Goal: Transaction & Acquisition: Download file/media

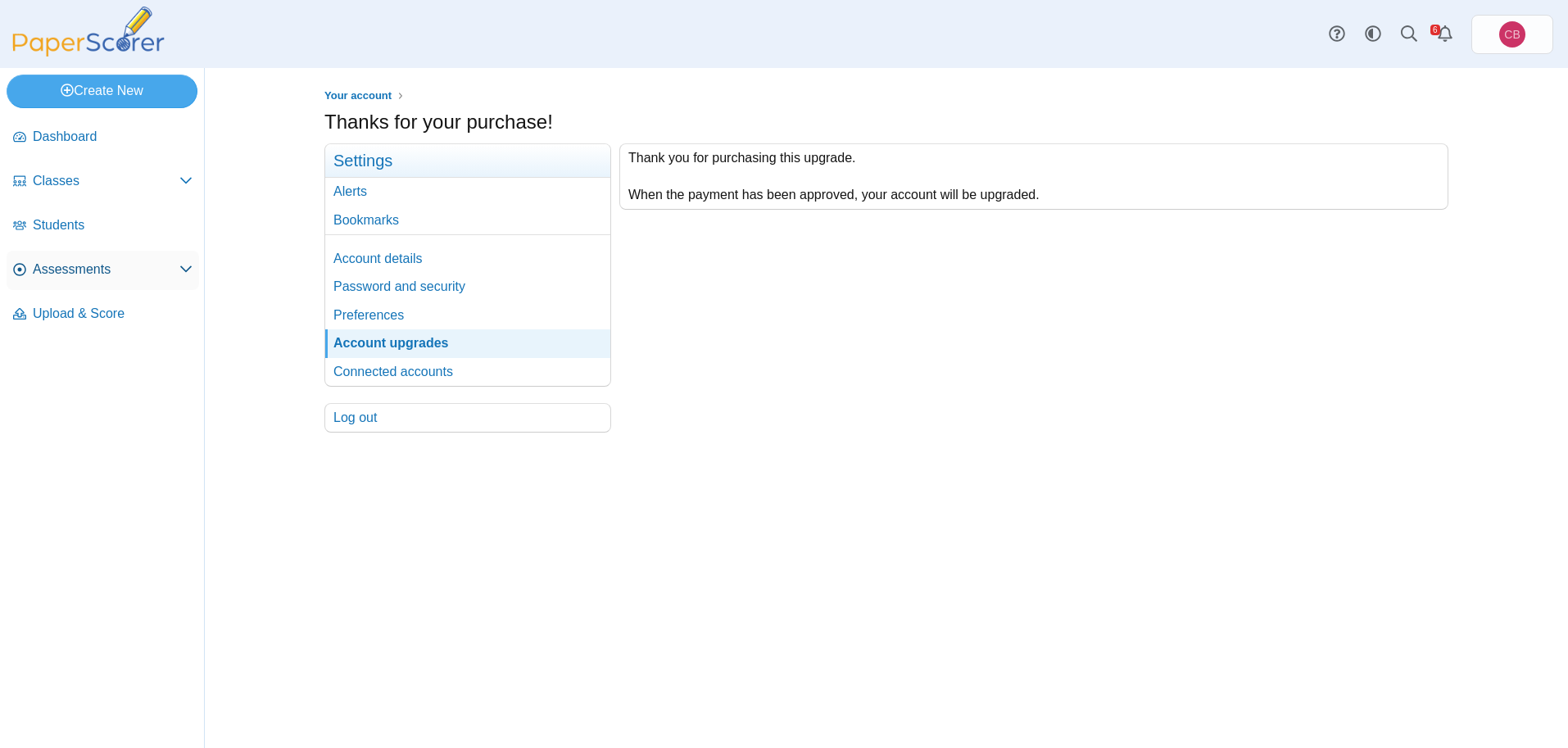
click at [54, 272] on span "Assessments" at bounding box center [106, 270] width 147 height 18
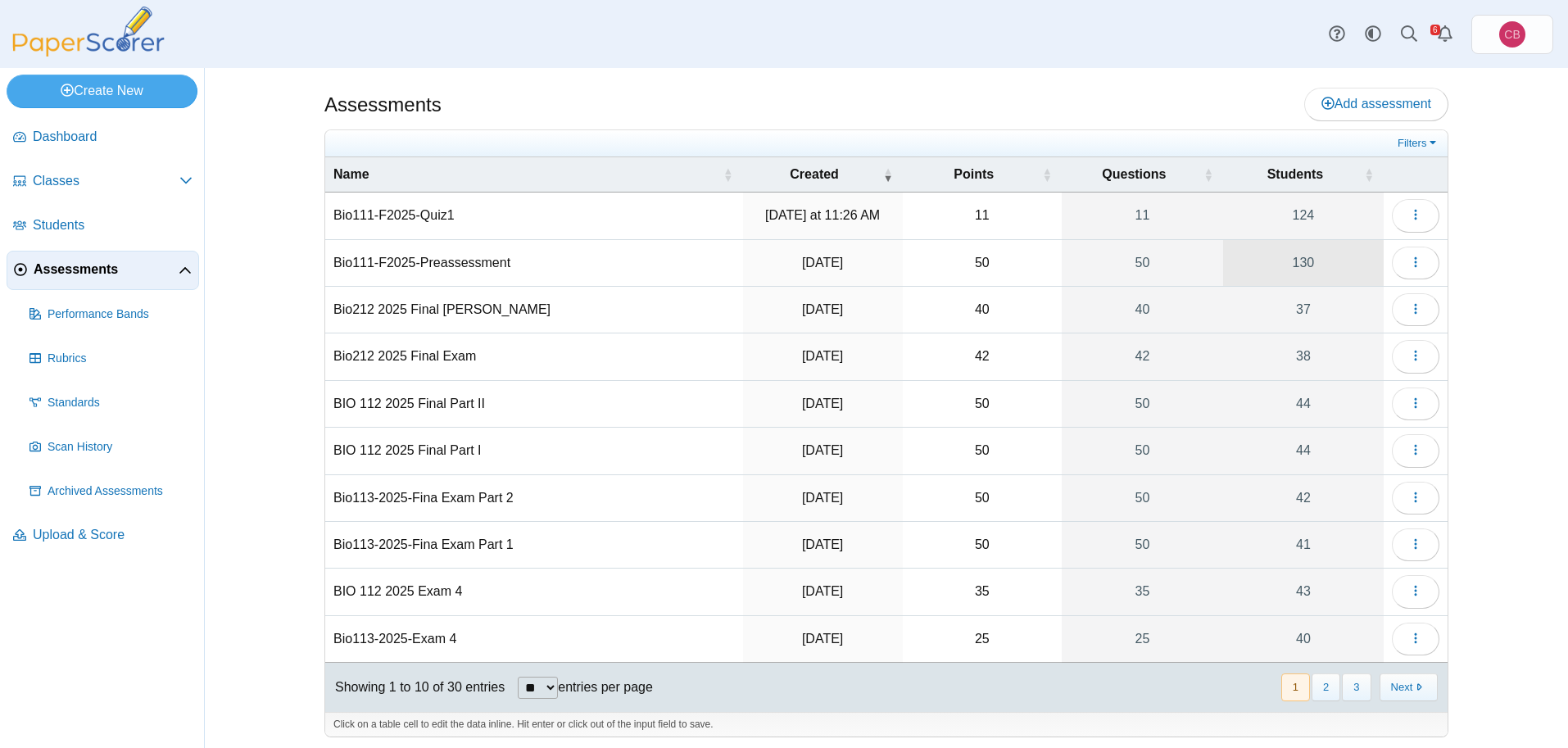
click at [1300, 255] on link "130" at bounding box center [1304, 263] width 161 height 46
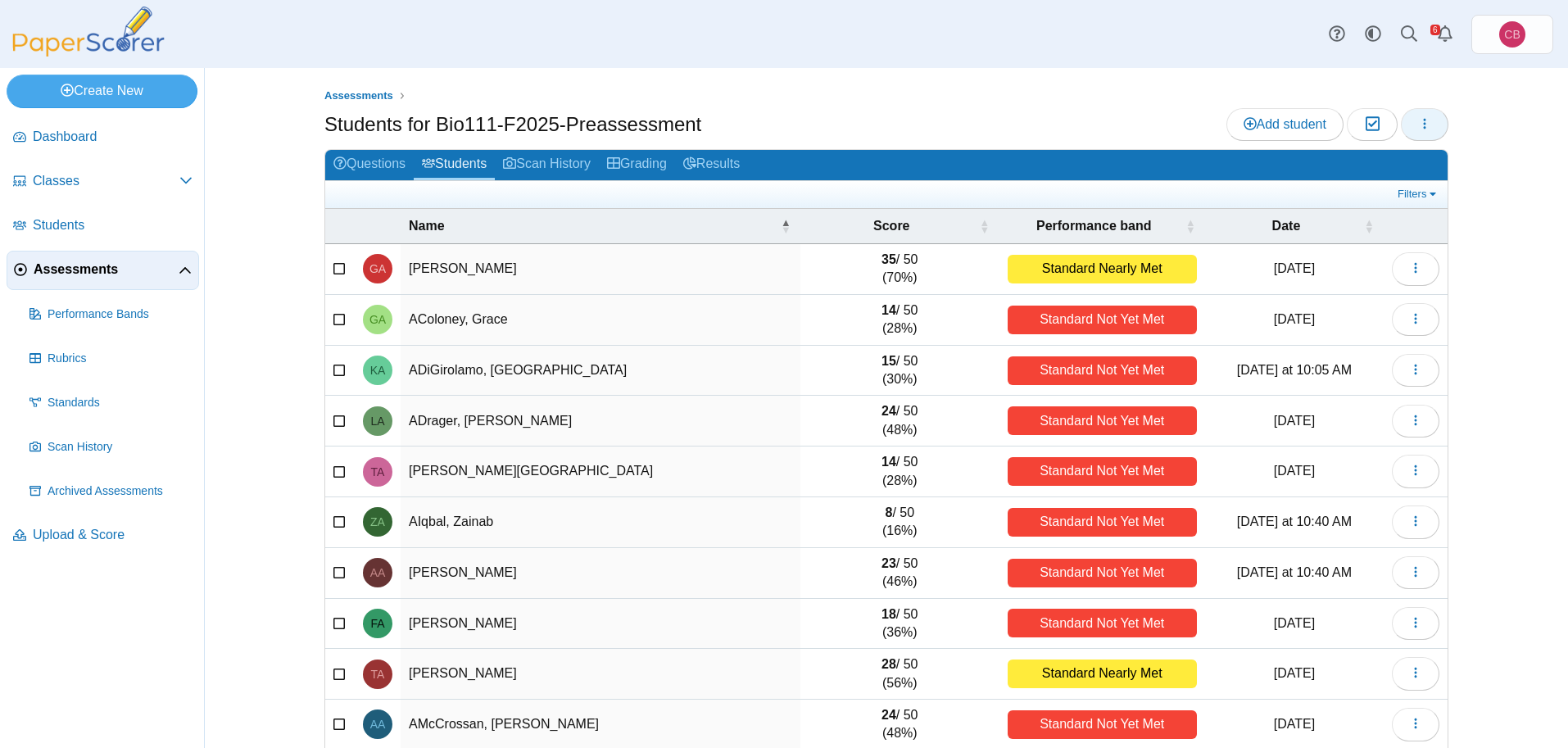
click at [1434, 129] on button "button" at bounding box center [1425, 124] width 48 height 33
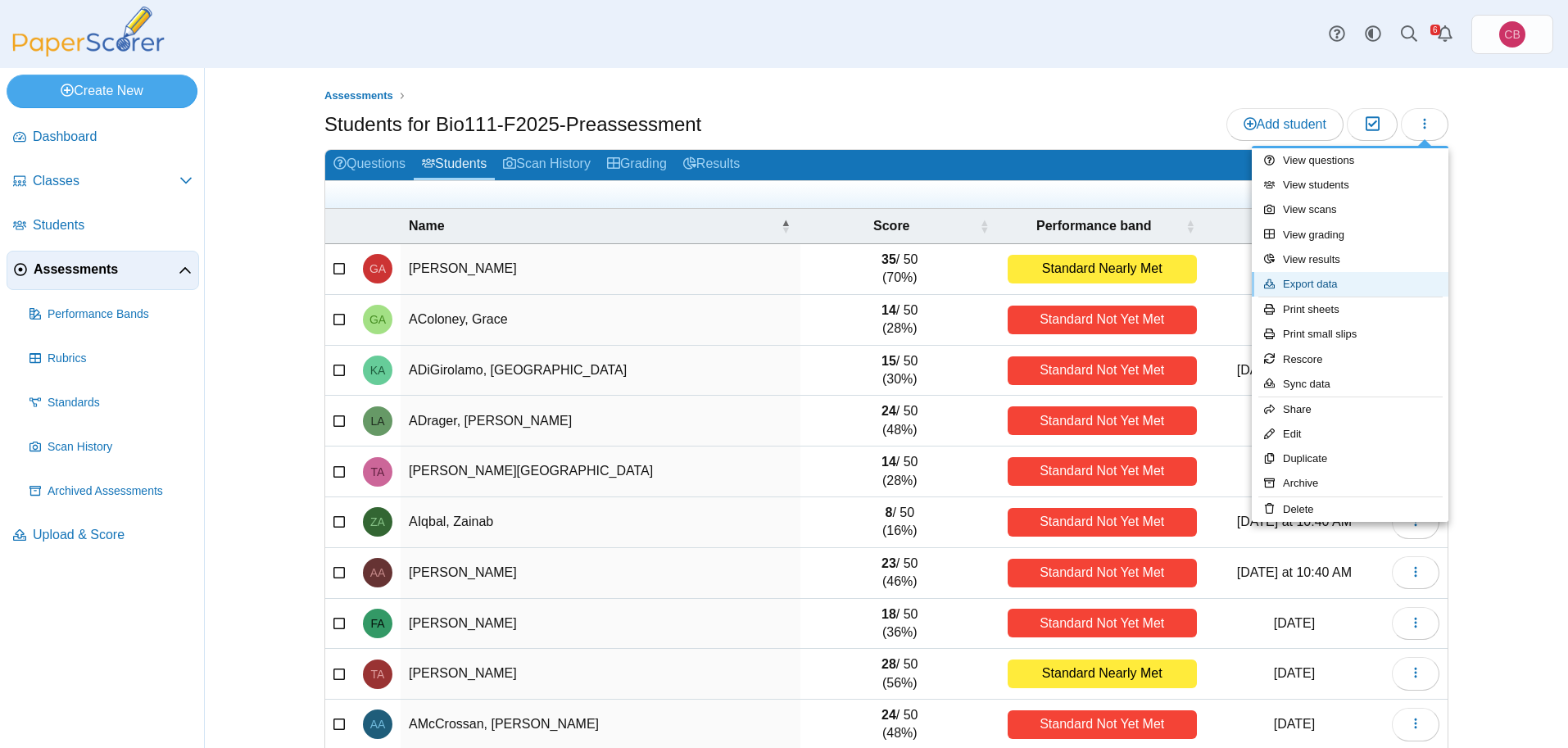
click at [1349, 281] on link "Export data" at bounding box center [1351, 284] width 196 height 25
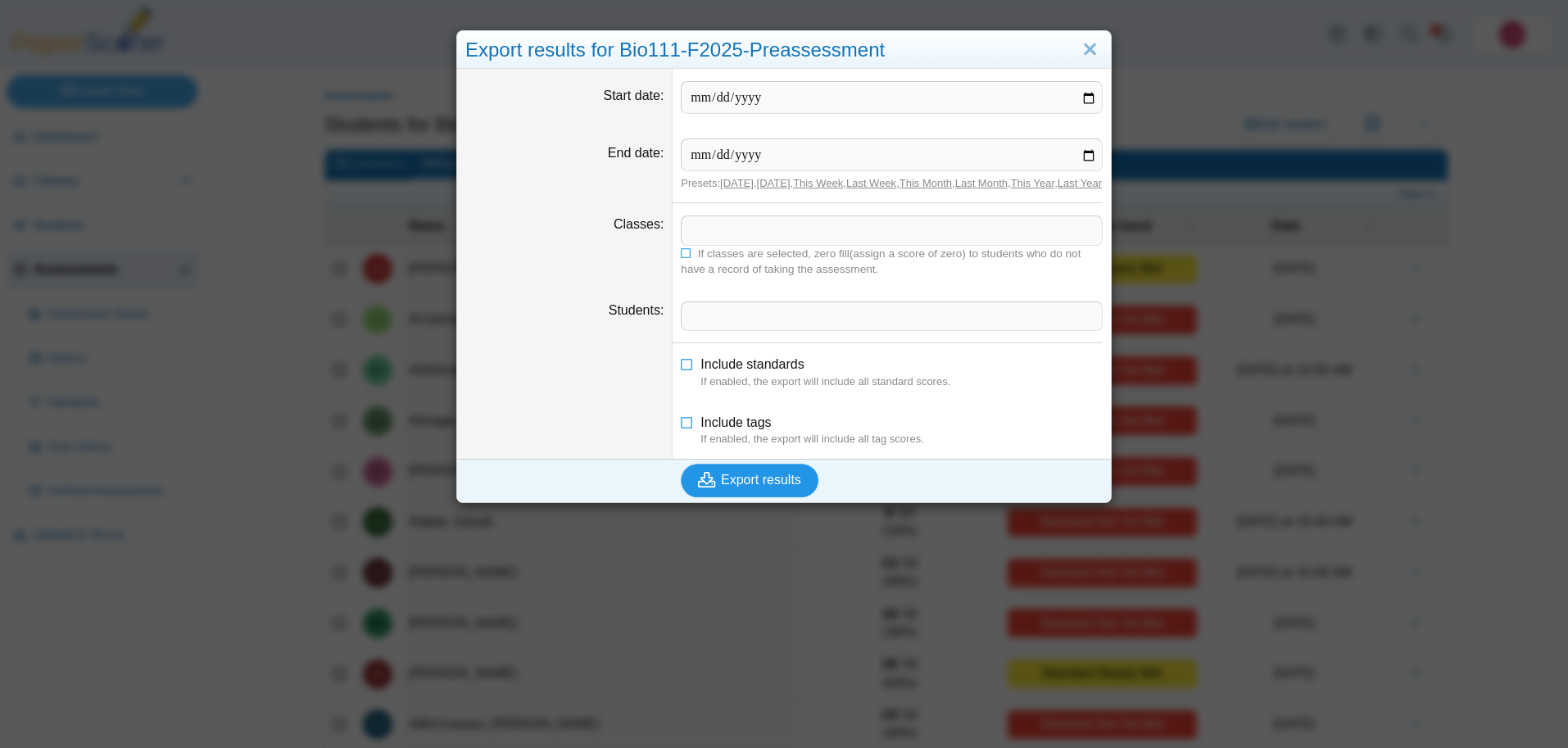
click at [778, 486] on span "Export results" at bounding box center [761, 479] width 80 height 14
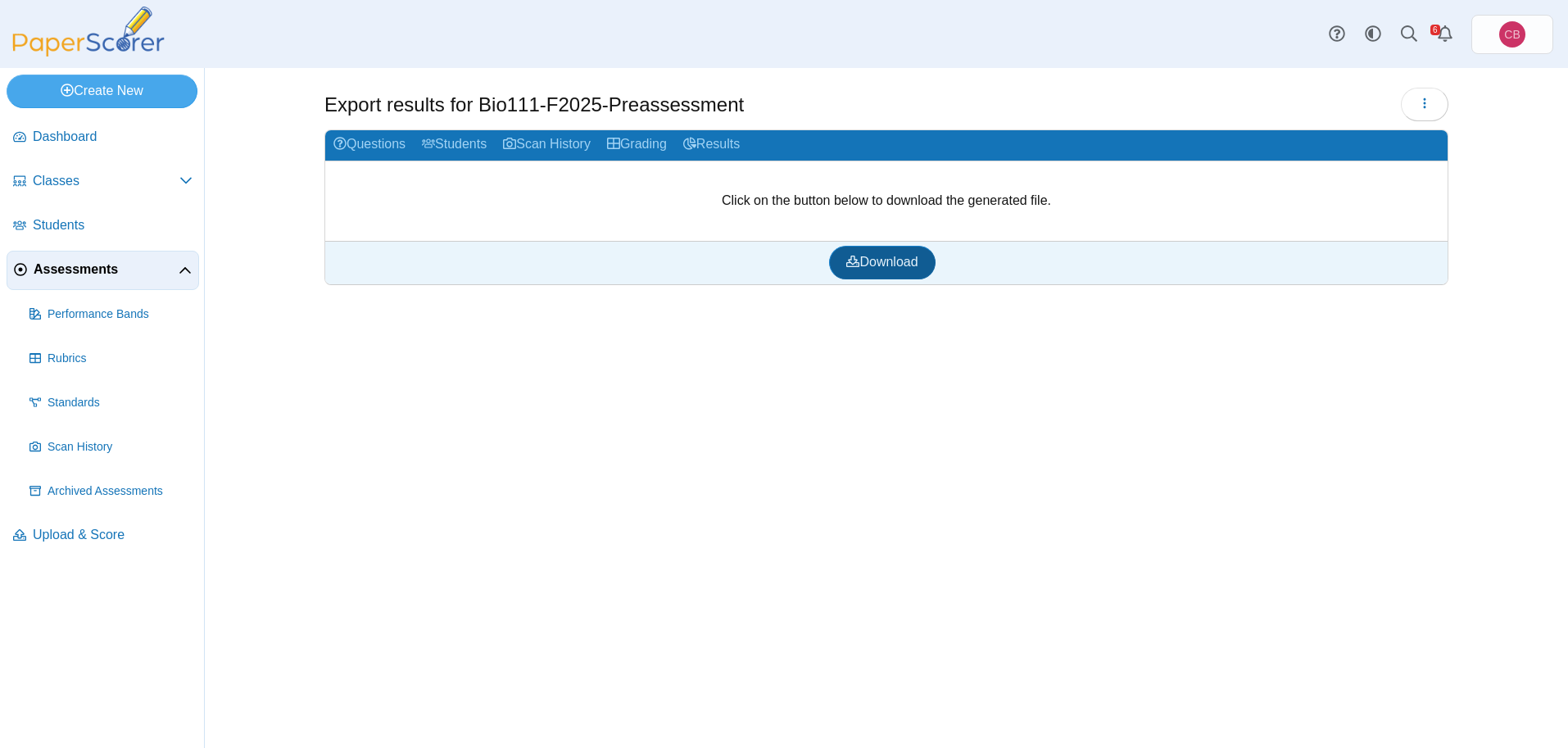
click at [891, 266] on span "Download" at bounding box center [882, 262] width 71 height 14
